Goal: Check status: Check status

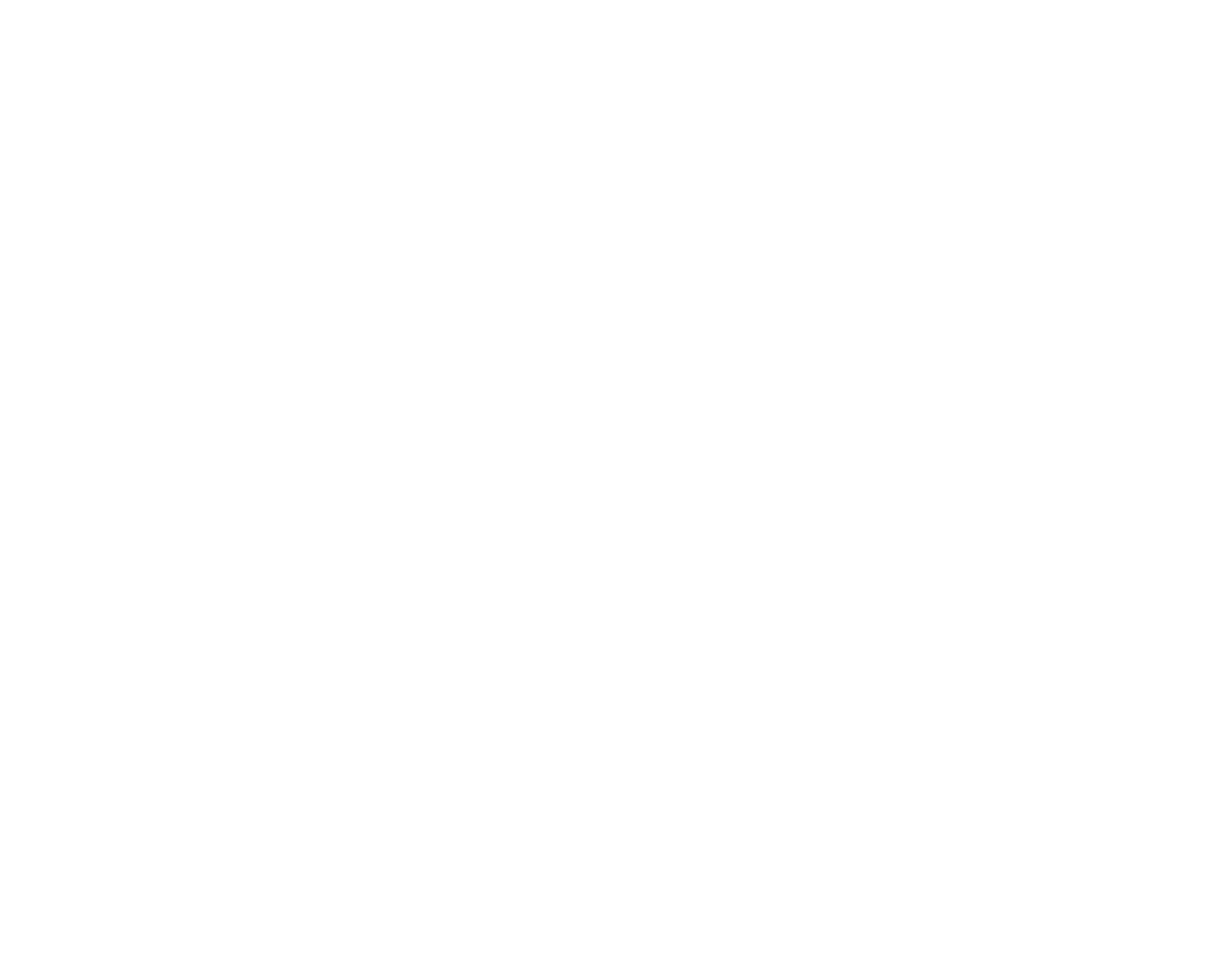
select select "100"
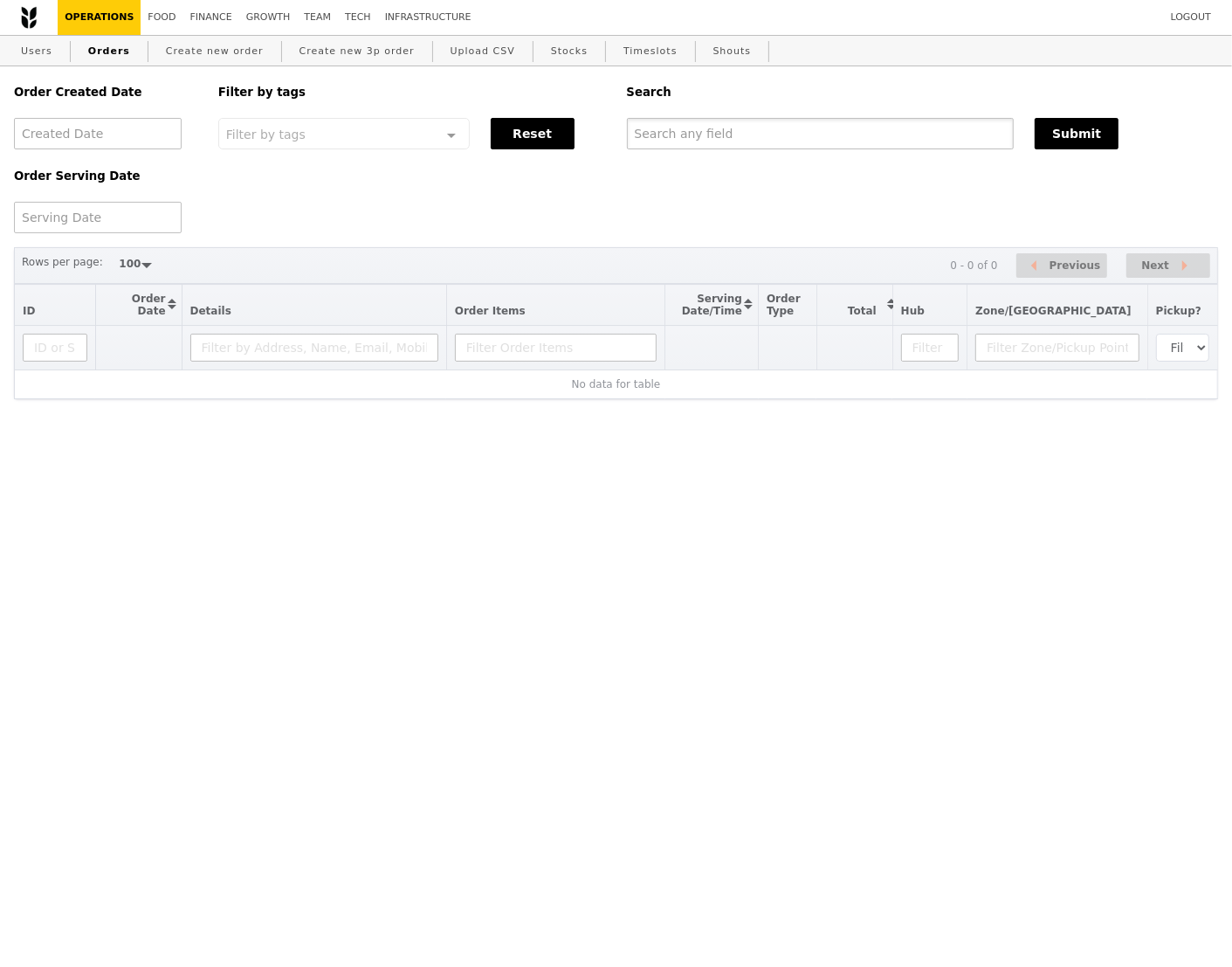
click at [673, 133] on input "text" at bounding box center [821, 134] width 388 height 32
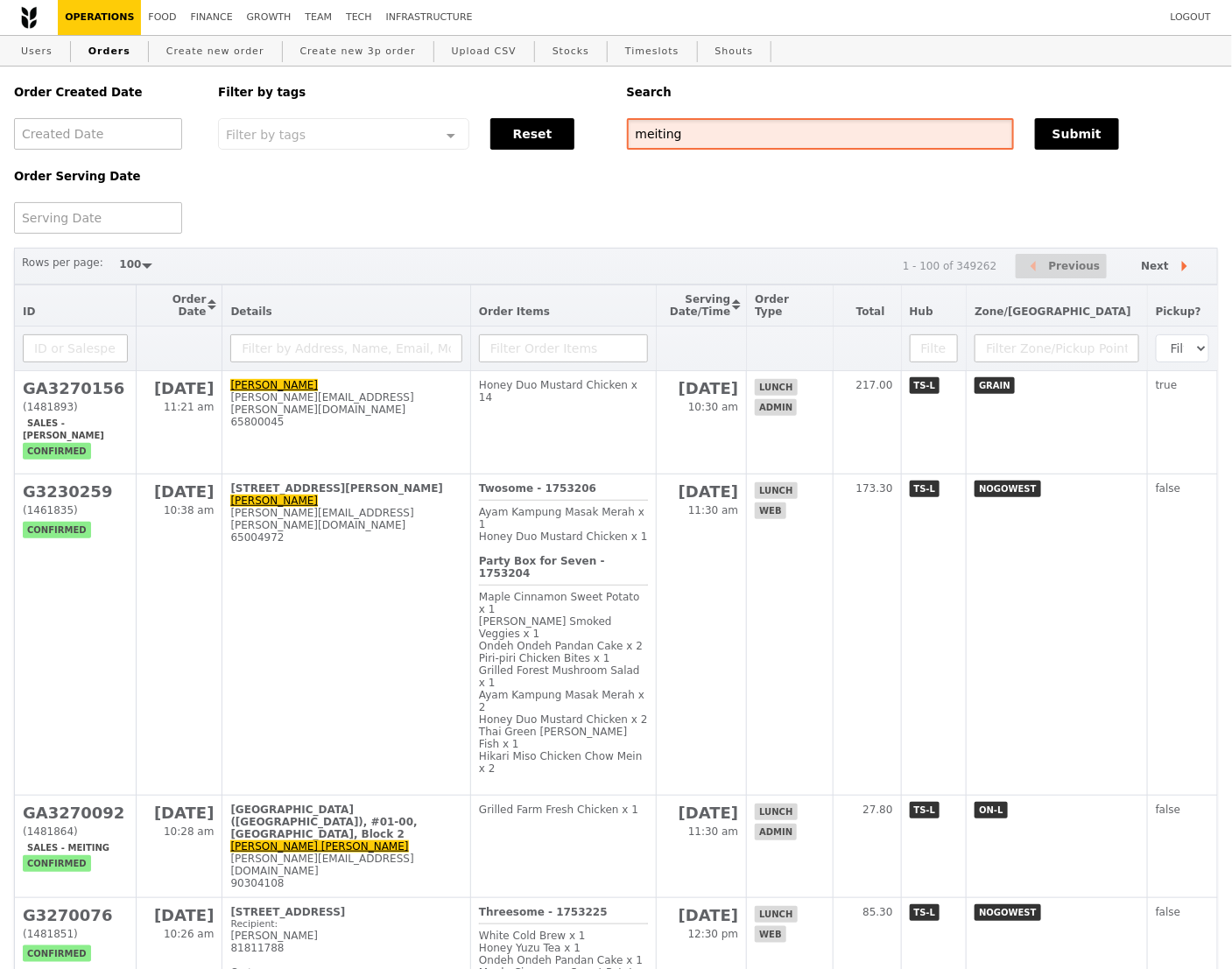
type input "meiting"
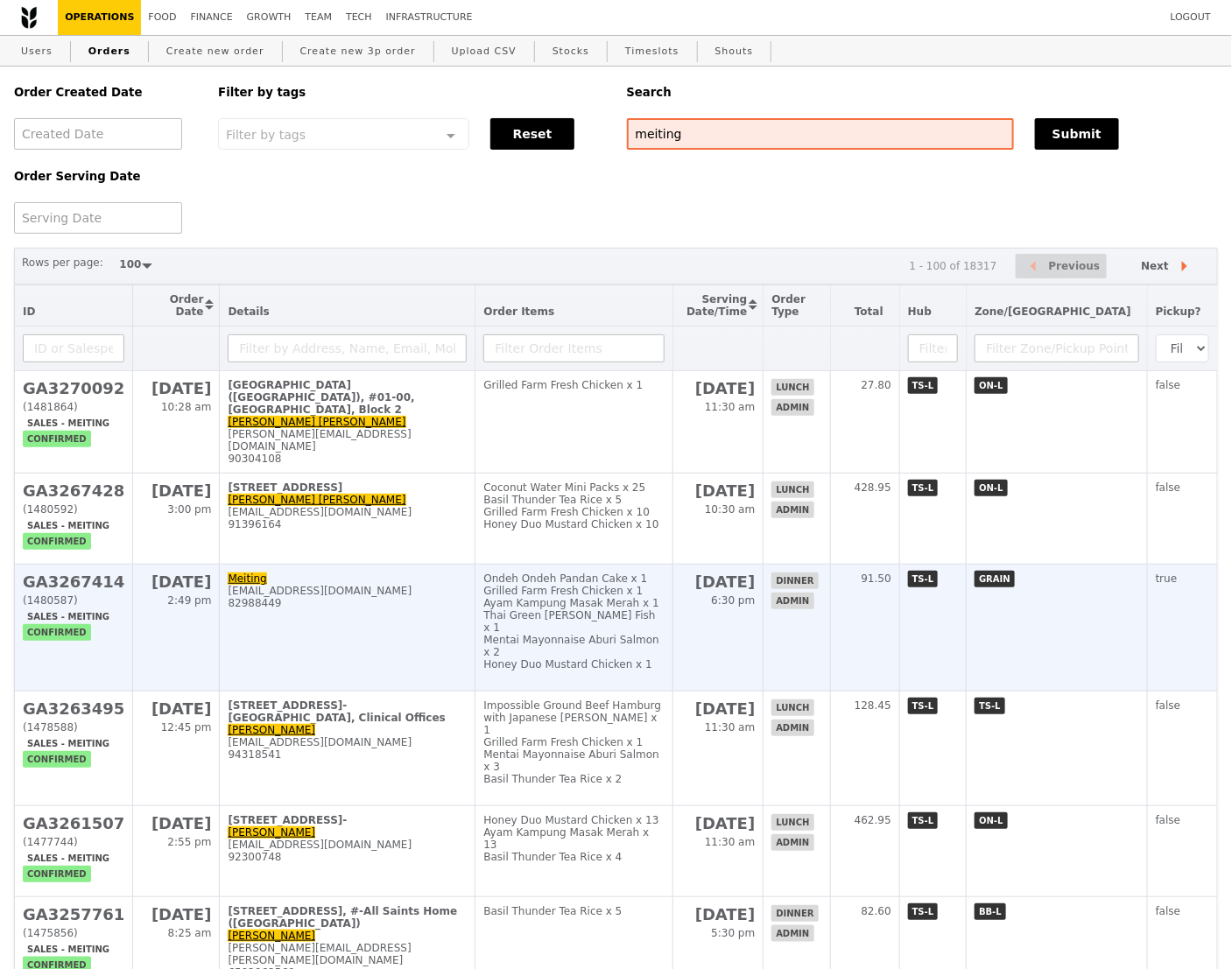
click at [564, 597] on div "Ayam Kampung Masak Merah x 1" at bounding box center [573, 602] width 180 height 12
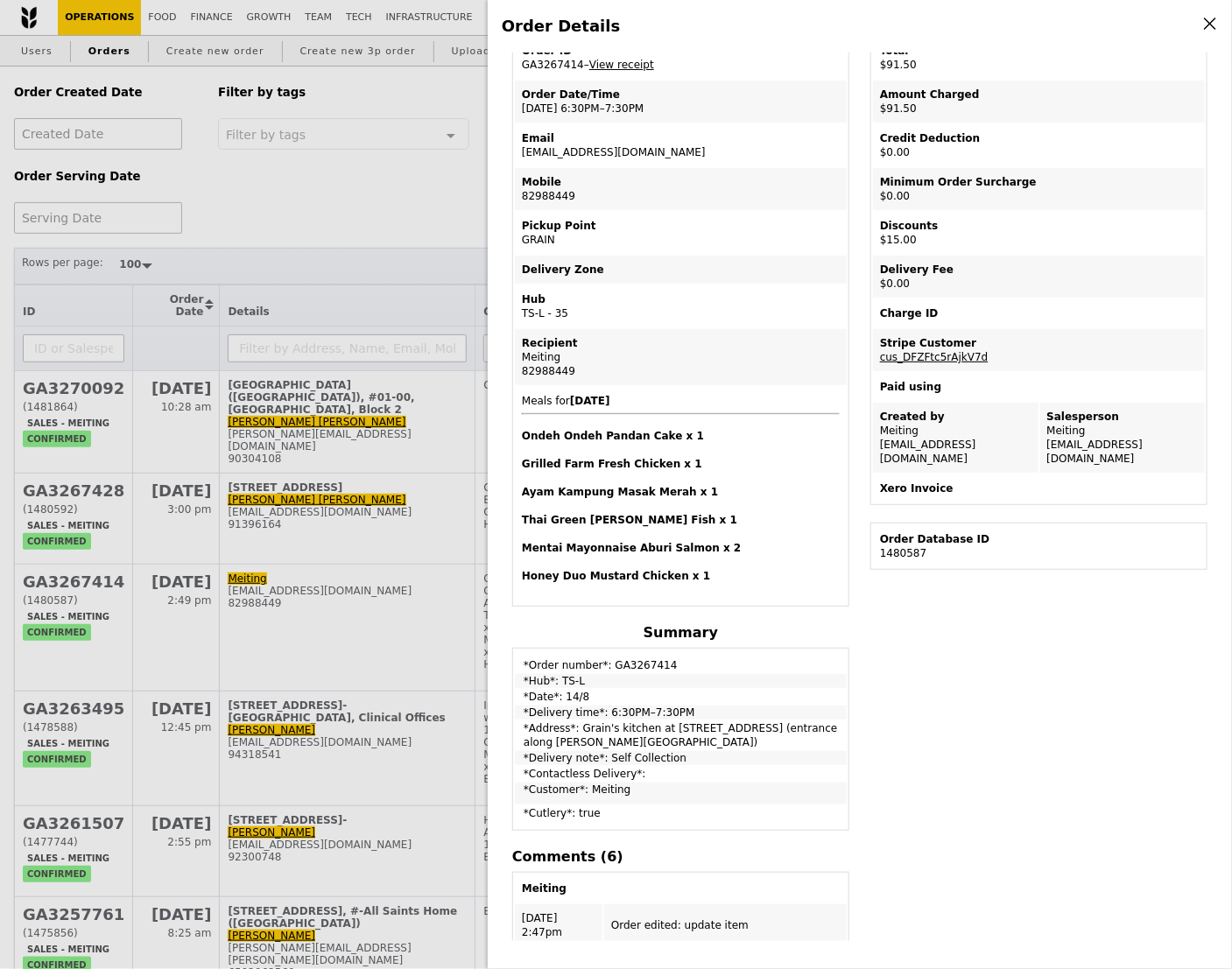
scroll to position [99, 0]
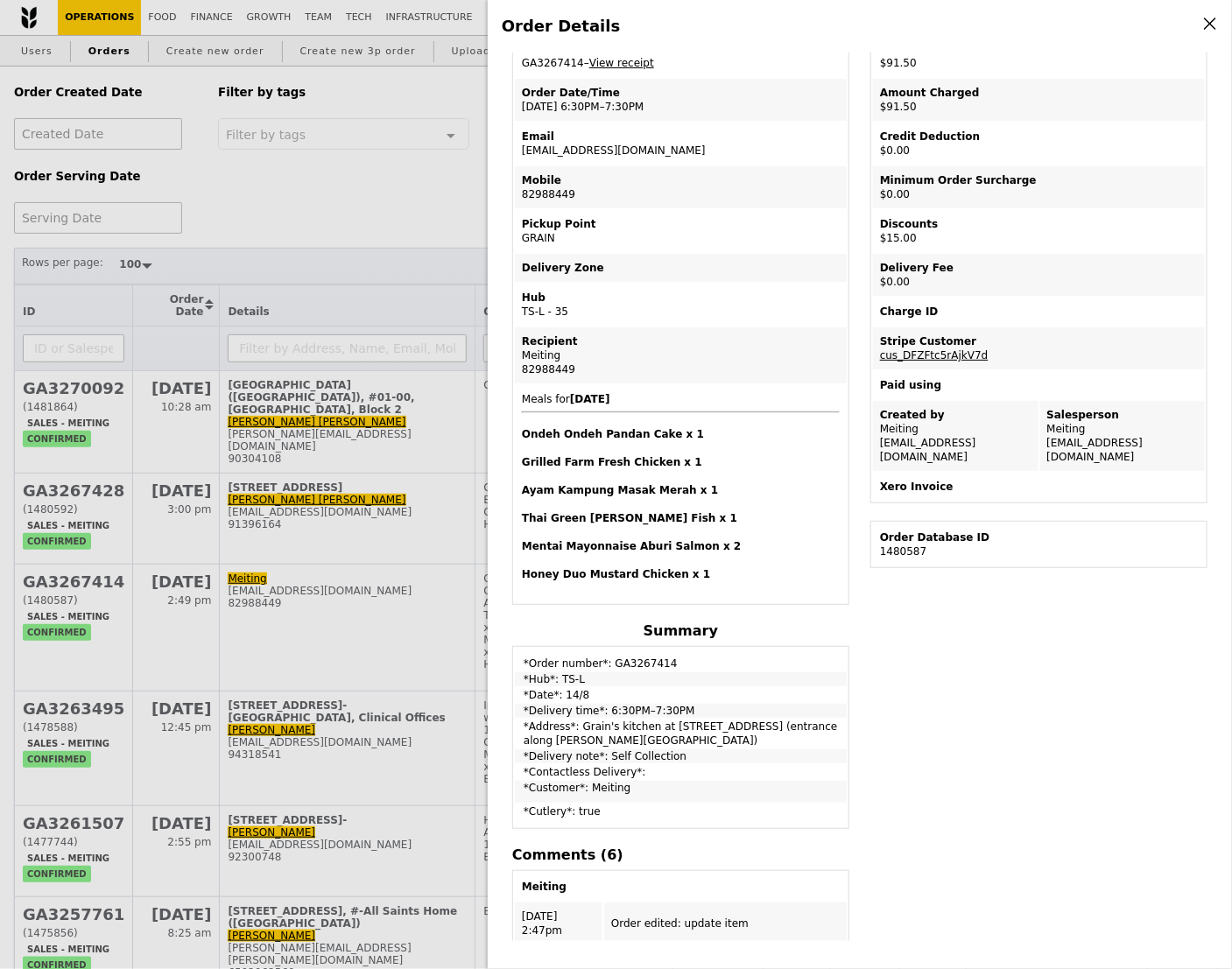
click at [804, 483] on h4 "Ayam Kampung Masak Merah x 1" at bounding box center [680, 490] width 318 height 14
click at [718, 511] on h4 "Thai Green [PERSON_NAME] Fish x 1" at bounding box center [680, 518] width 318 height 14
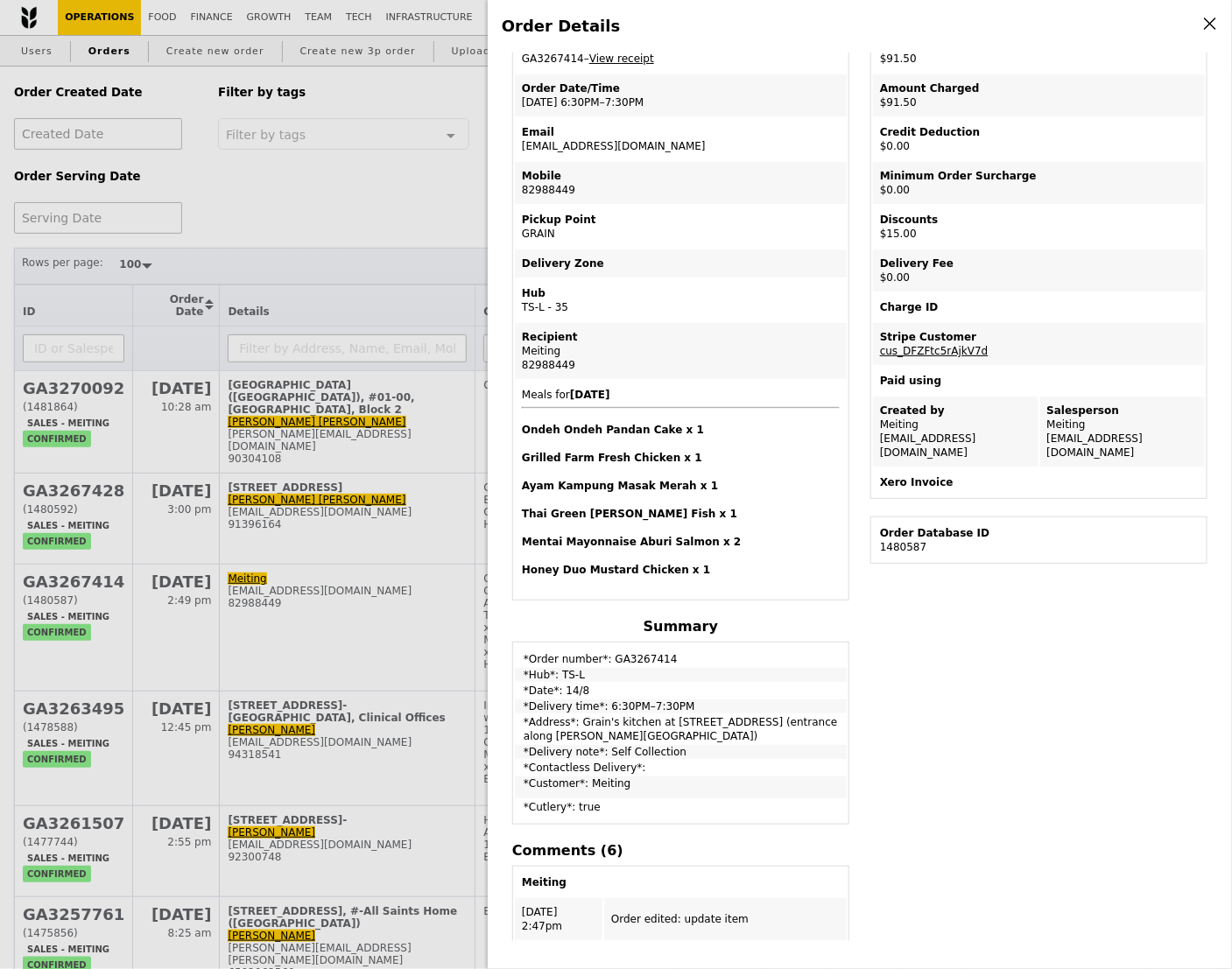
scroll to position [0, 0]
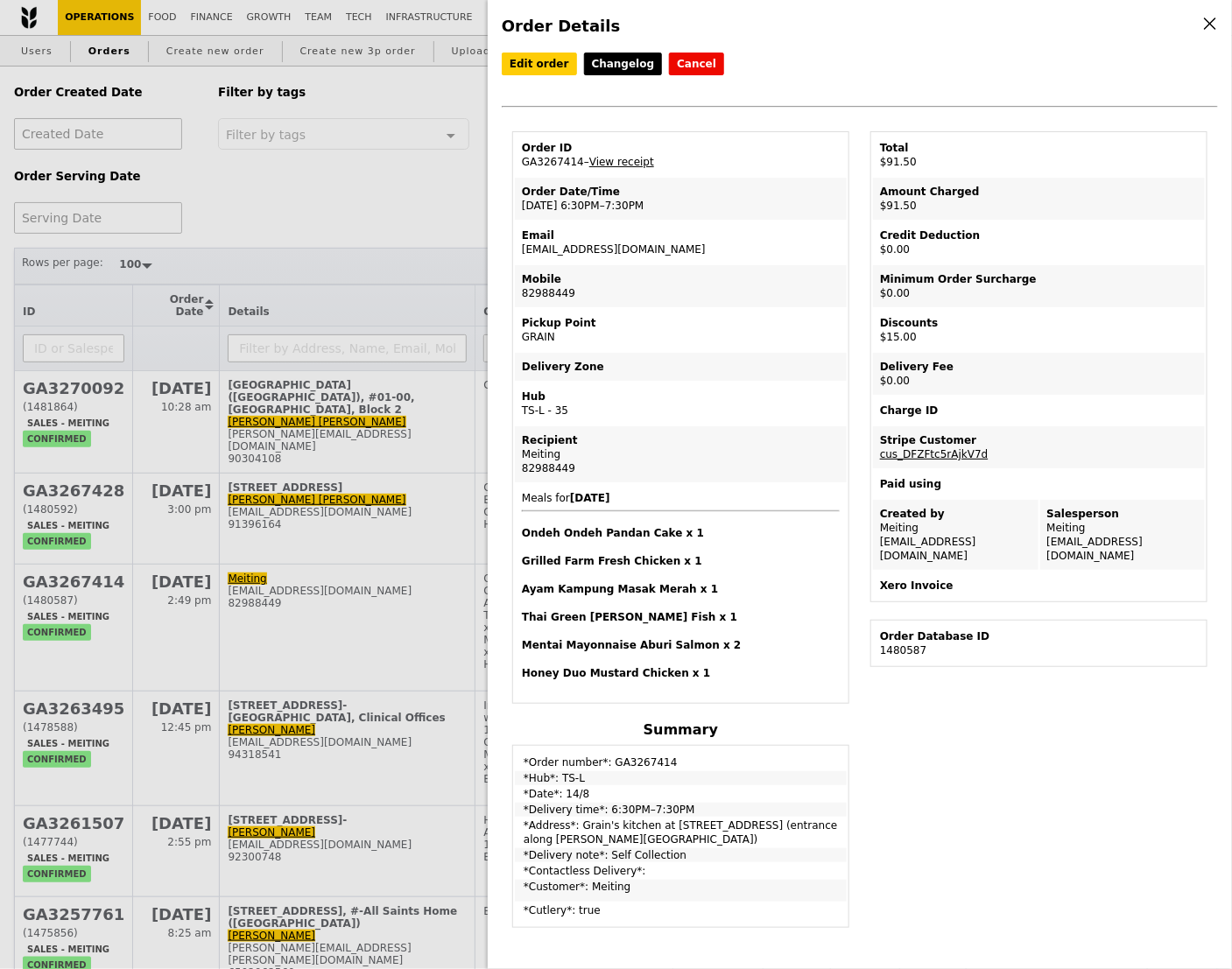
click at [739, 427] on td "Recipient Meiting 82988449" at bounding box center [680, 455] width 332 height 56
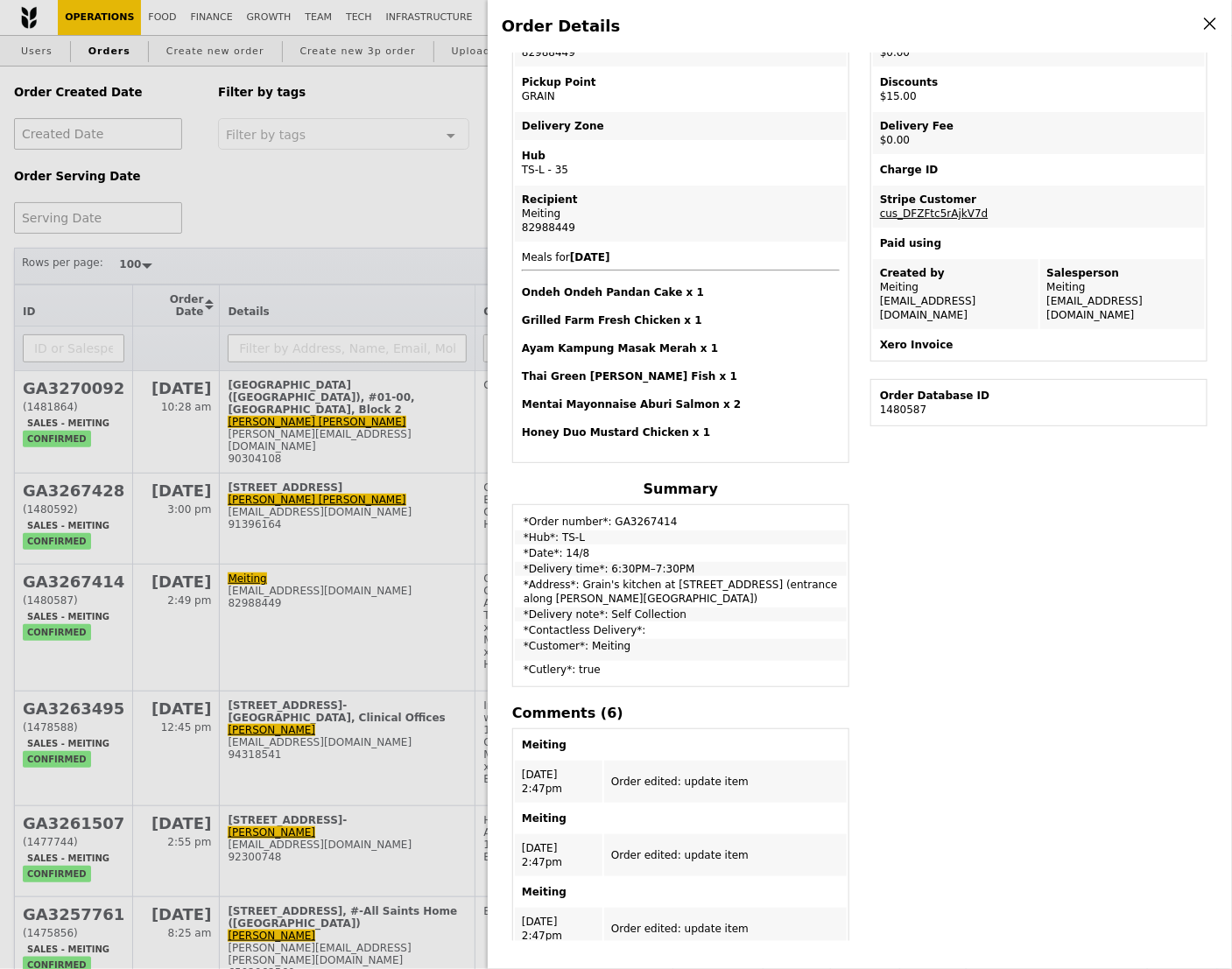
scroll to position [298, 0]
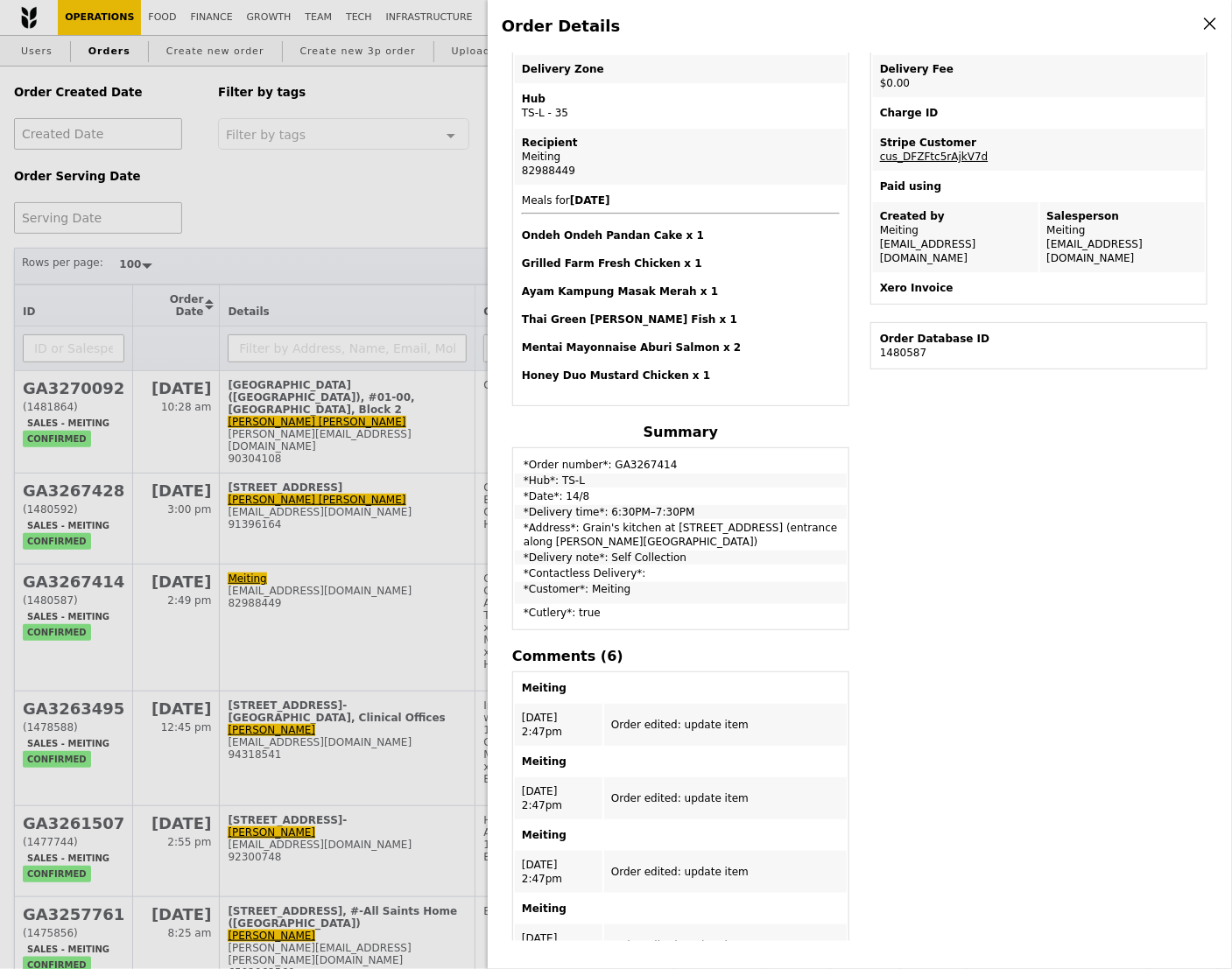
click at [789, 368] on h4 "Honey Duo Mustard Chicken x 1" at bounding box center [680, 375] width 318 height 14
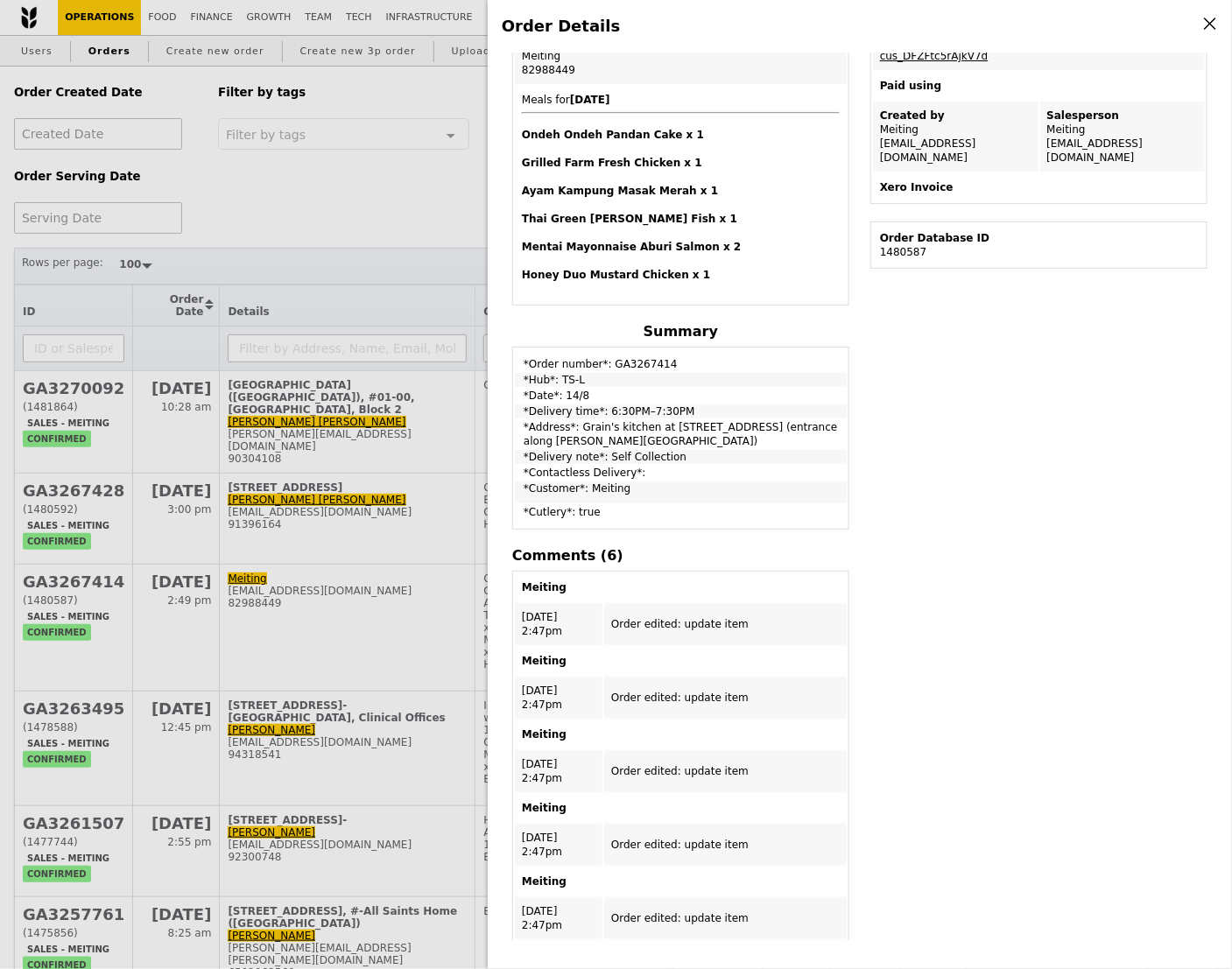
click at [874, 483] on div "Edit order Changelog Cancel Order ID GA3267414 – View receipt Order Date/Time […" at bounding box center [860, 496] width 716 height 888
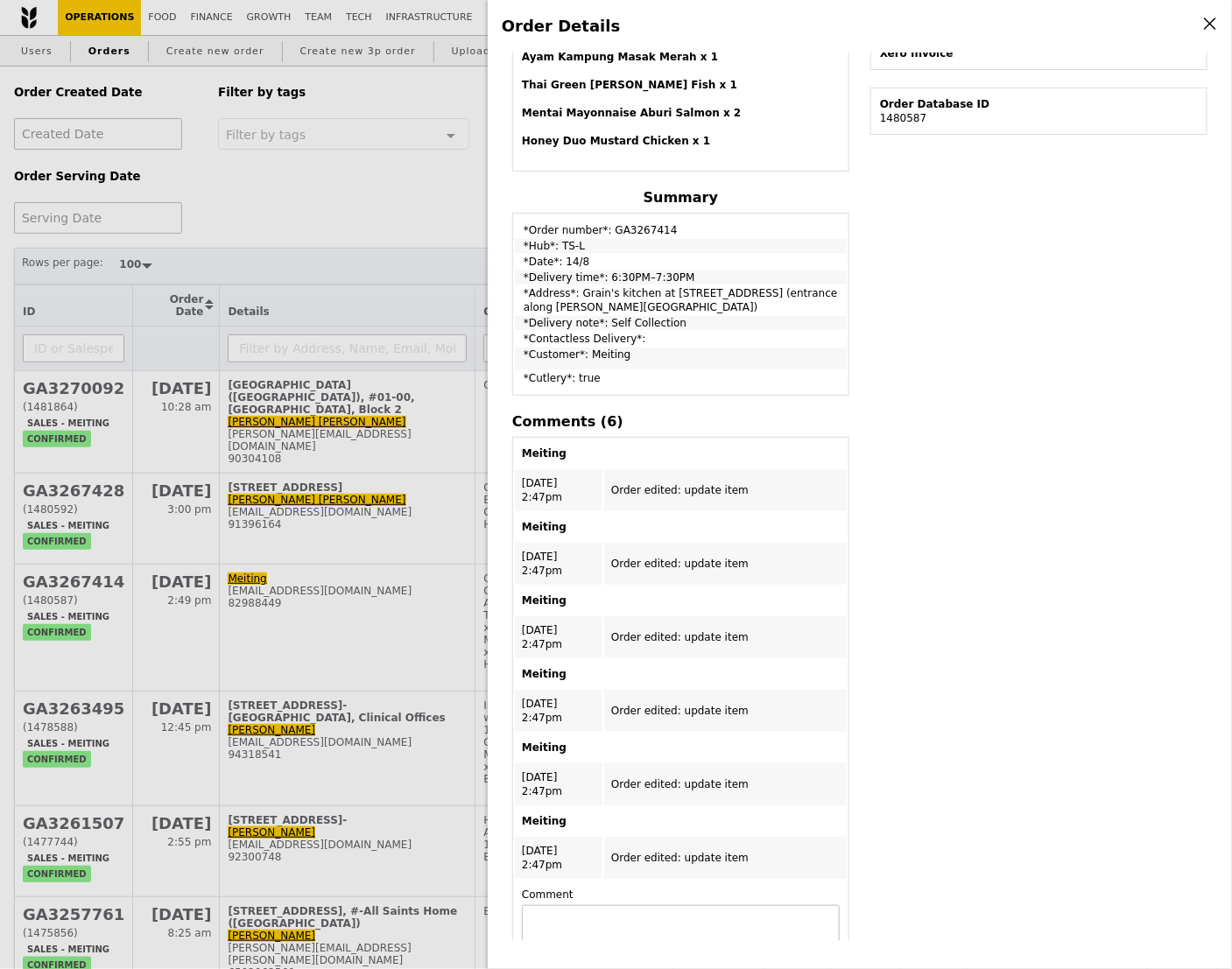
click at [874, 483] on div "Edit order Changelog Cancel Order ID GA3267414 – View receipt Order Date/Time […" at bounding box center [860, 496] width 716 height 888
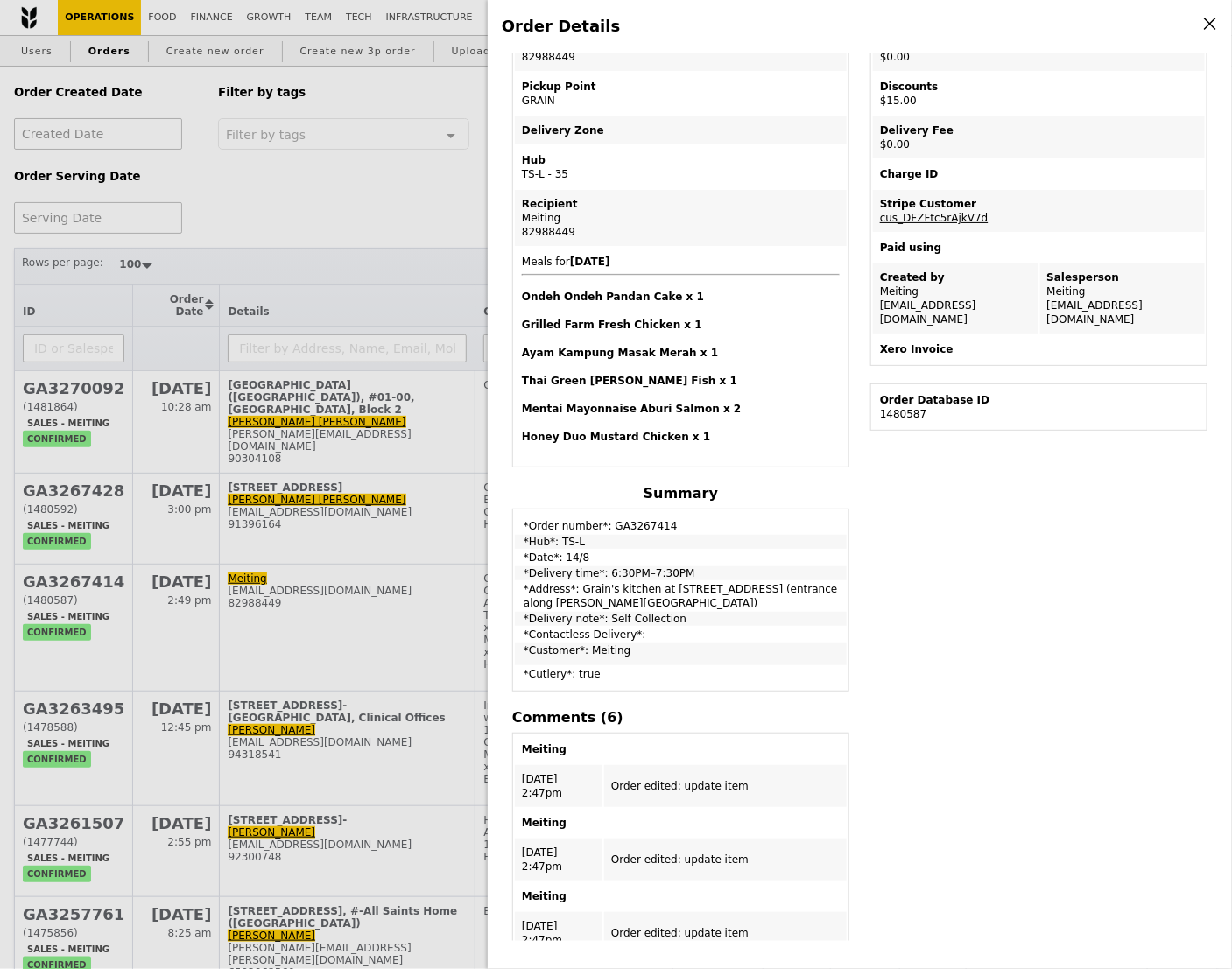
scroll to position [0, 0]
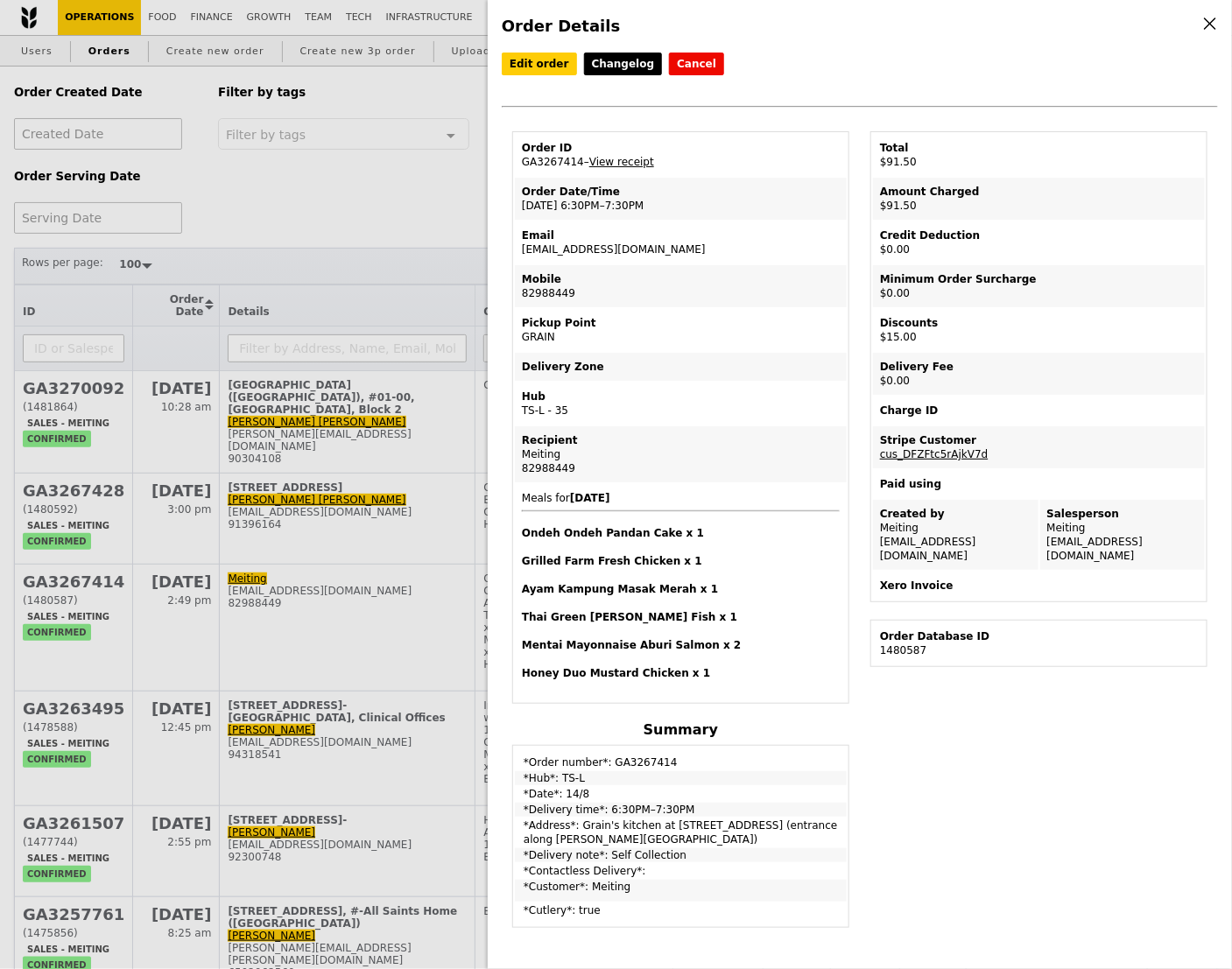
click at [849, 434] on div "Order ID GA3267414 – View receipt Order Date/Time [DATE] 6:30PM–7:30PM Email [E…" at bounding box center [680, 855] width 358 height 1447
